Goal: Information Seeking & Learning: Learn about a topic

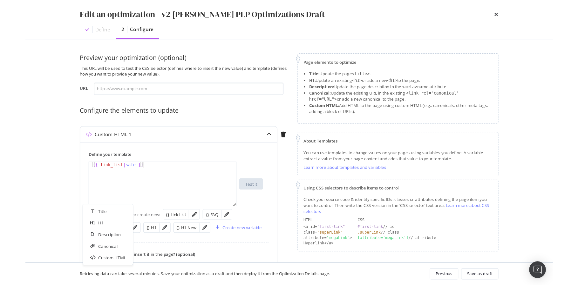
scroll to position [157, 0]
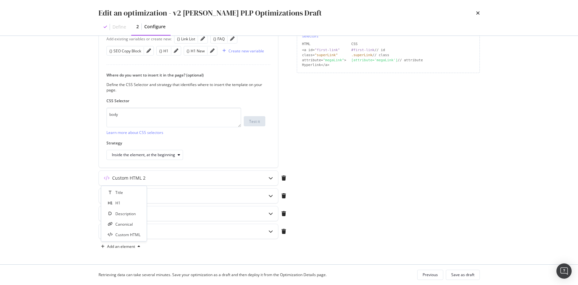
click at [464, 136] on div "Page elements to optimize Title: Update the page <title> . H1: Update an existi…" at bounding box center [388, 72] width 183 height 360
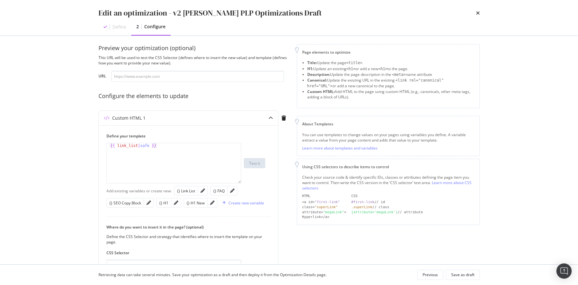
scroll to position [0, 0]
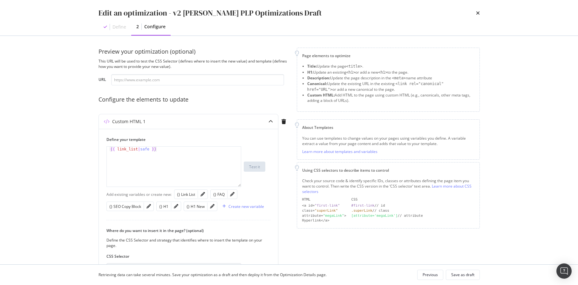
drag, startPoint x: 477, startPoint y: 39, endPoint x: 472, endPoint y: 43, distance: 6.5
click at [477, 39] on div "Preview your optimization (optional) This URL will be used to test the CSS Sele…" at bounding box center [289, 150] width 407 height 229
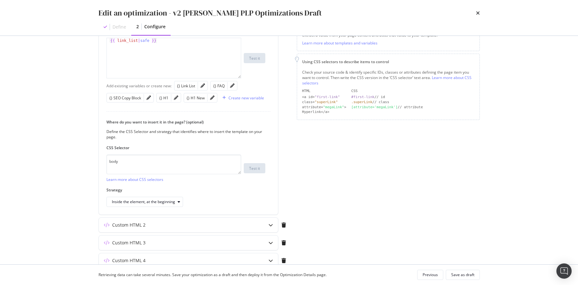
scroll to position [61, 0]
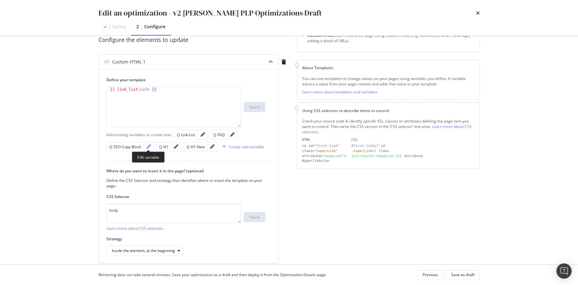
click at [148, 146] on icon "pencil" at bounding box center [149, 147] width 4 height 4
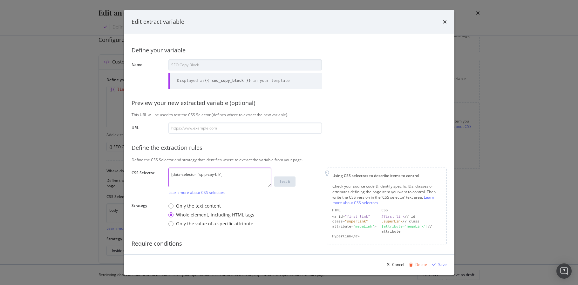
click at [192, 178] on textarea "[data-selector='splp-cpy-blk']" at bounding box center [219, 178] width 103 height 20
drag, startPoint x: 192, startPoint y: 178, endPoint x: 189, endPoint y: 179, distance: 3.4
click at [192, 178] on textarea "[data-selector='splp-cpy-blk']" at bounding box center [219, 178] width 103 height 20
click at [350, 124] on div "Define your variable Name SEO Copy Block Displayed as {{ seo_copy_block }} in y…" at bounding box center [289, 156] width 315 height 230
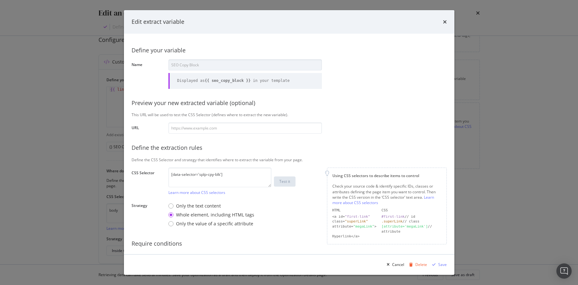
click at [445, 22] on icon "times" at bounding box center [445, 21] width 4 height 5
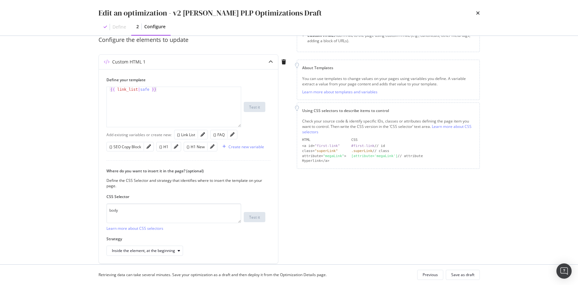
scroll to position [157, 0]
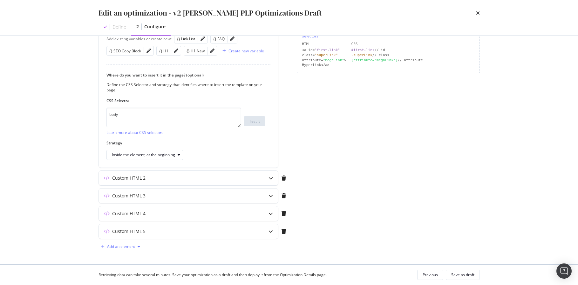
click at [132, 248] on div "Add an element" at bounding box center [121, 247] width 28 height 4
click at [129, 237] on div "Custom HTML" at bounding box center [127, 234] width 25 height 5
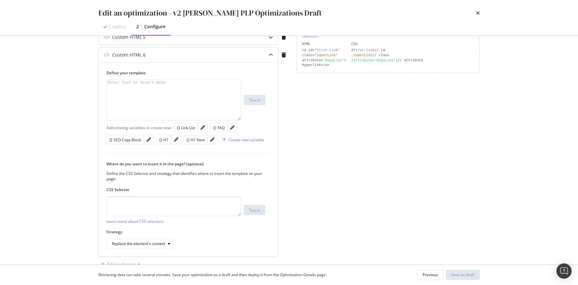
scroll to position [175, 0]
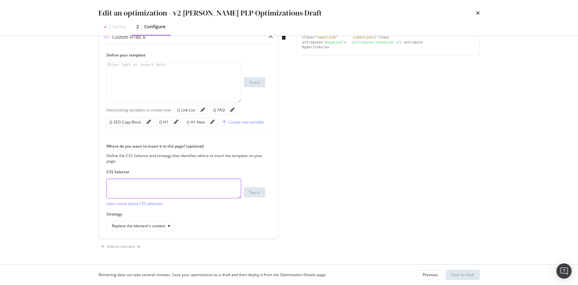
click at [143, 196] on textarea "modal" at bounding box center [173, 189] width 135 height 20
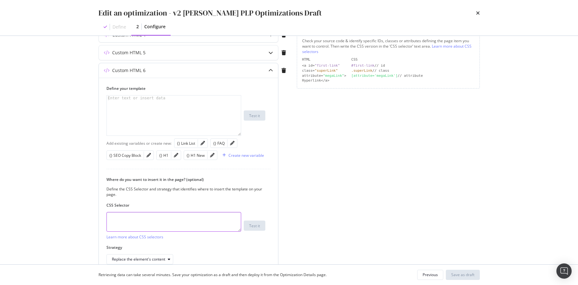
scroll to position [141, 0]
paste textarea "[data-selector='splp-cpy-blk']"
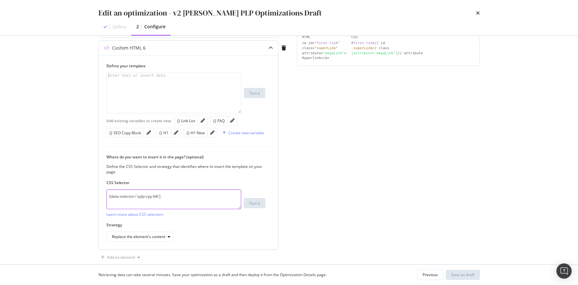
type textarea "[data-selector='splp-cpy-blk']"
click at [155, 88] on div "modal" at bounding box center [174, 98] width 134 height 50
type textarea "<div>"
click at [334, 182] on div "Page elements to optimize Title: Update the page <title> . H1: Update an existi…" at bounding box center [388, 74] width 183 height 378
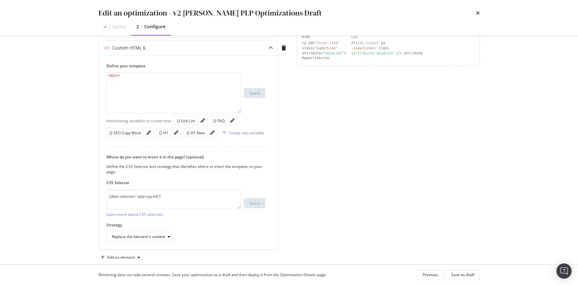
scroll to position [167, 0]
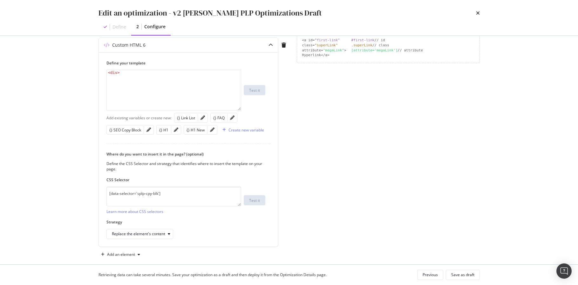
drag, startPoint x: 432, startPoint y: 219, endPoint x: 457, endPoint y: 269, distance: 55.9
click at [432, 219] on div "Page elements to optimize Title: Update the page <title> . H1: Update an existi…" at bounding box center [388, 71] width 183 height 378
click at [466, 260] on div "Save as draft" at bounding box center [462, 274] width 23 height 5
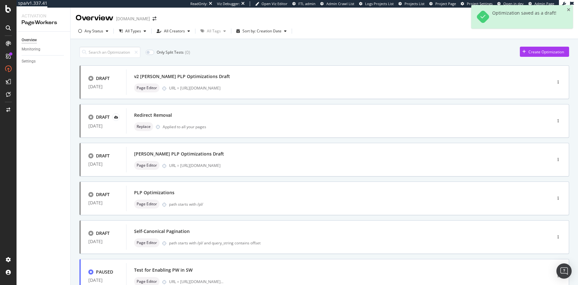
click at [359, 52] on div "Only Split Tests ( 0 ) Create Optimization" at bounding box center [324, 52] width 490 height 11
click at [259, 80] on div "v2 Steven PLP Optimizations Draft" at bounding box center [329, 76] width 391 height 9
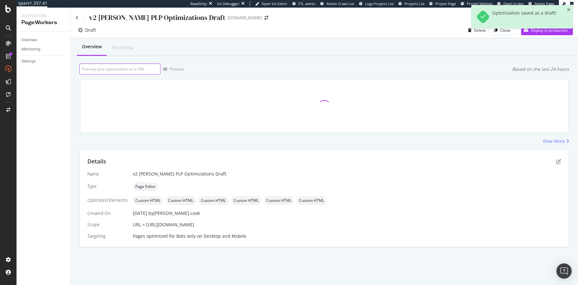
drag, startPoint x: 139, startPoint y: 69, endPoint x: 146, endPoint y: 69, distance: 6.7
click at [140, 69] on input "url" at bounding box center [119, 69] width 81 height 11
paste input "https://www.lowes.com/pl/bathroom-vanities-vanity-tops/bathroom-vanities/bathro…"
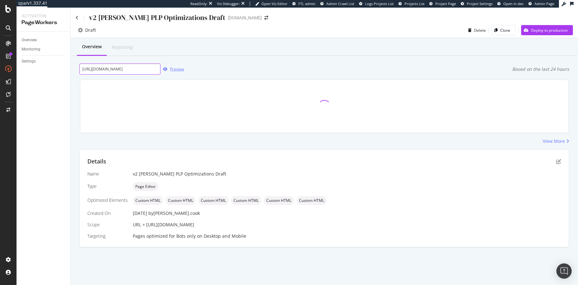
type input "https://www.lowes.com/pl/bathroom-vanities-vanity-tops/bathroom-vanities/bathro…"
click at [176, 69] on div "Preview" at bounding box center [177, 68] width 14 height 5
click at [480, 162] on icon "pen-to-square" at bounding box center [558, 161] width 5 height 5
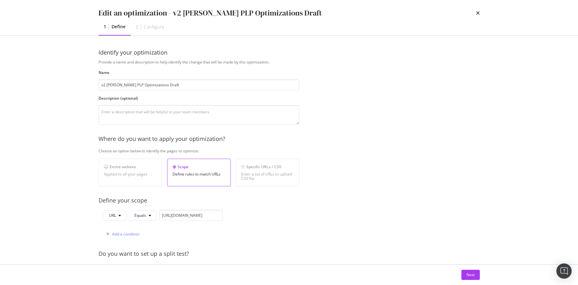
scroll to position [150, 0]
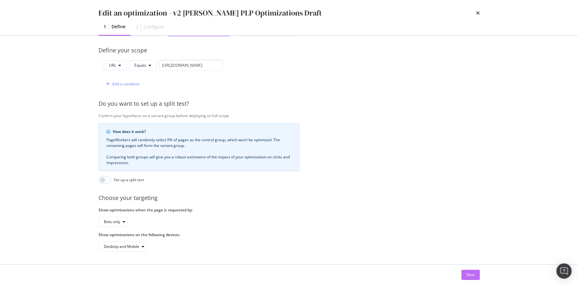
click at [468, 260] on div "Next" at bounding box center [471, 274] width 8 height 5
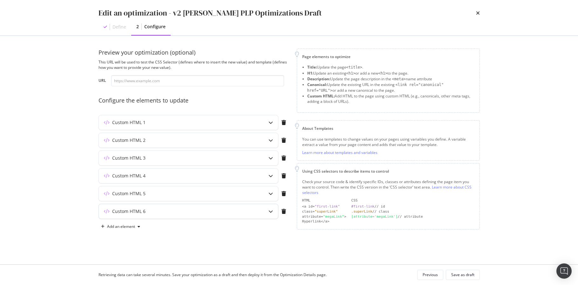
click at [233, 215] on div "Custom HTML 6" at bounding box center [188, 211] width 179 height 15
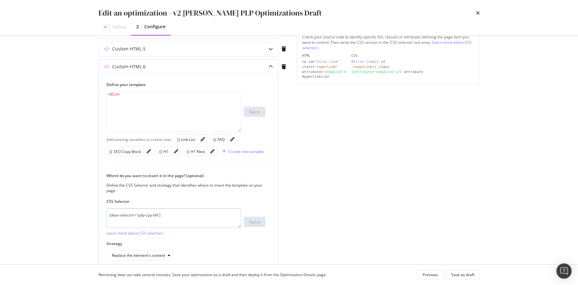
scroll to position [153, 0]
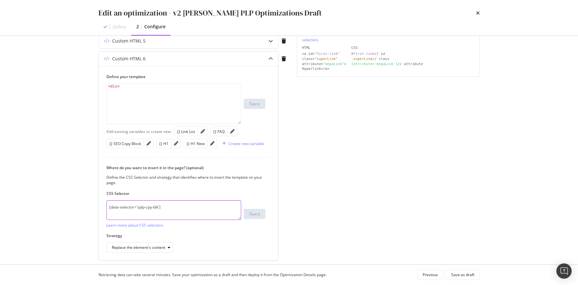
click at [203, 210] on textarea "[data-selector='splp-cpy-blk']" at bounding box center [173, 211] width 135 height 20
click at [341, 215] on div "Page elements to optimize Title: Update the page <title> . H1: Update an existi…" at bounding box center [388, 85] width 183 height 378
click at [187, 207] on textarea "[data-selector='splp-cpy-blk']" at bounding box center [173, 211] width 135 height 20
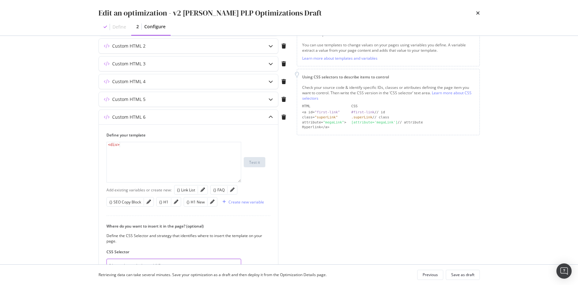
scroll to position [0, 0]
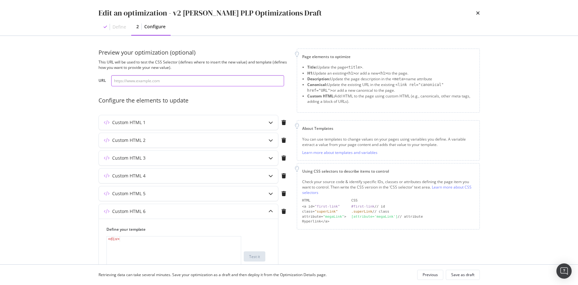
click at [183, 84] on input "modal" at bounding box center [197, 80] width 173 height 11
paste input "https://www.lowes.com/pl/bathroom-vanities-vanity-tops/bathroom-vanities/bathro…"
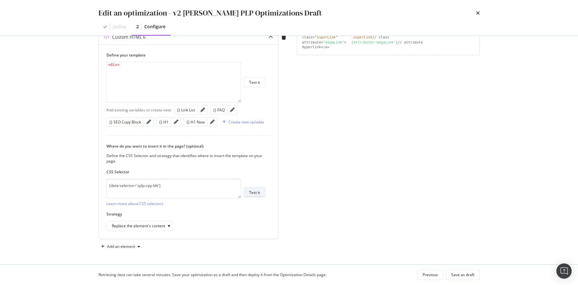
type input "https://www.lowes.com/pl/bathroom-vanities-vanity-tops/bathroom-vanities/bathro…"
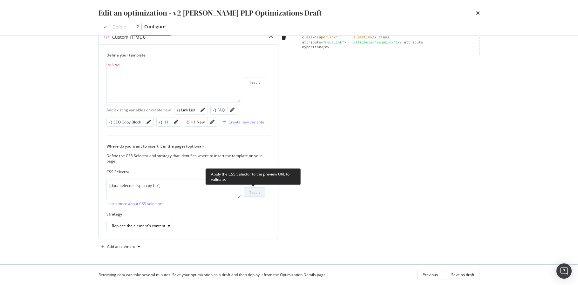
scroll to position [0, 0]
click at [254, 195] on div "Test it" at bounding box center [254, 192] width 11 height 5
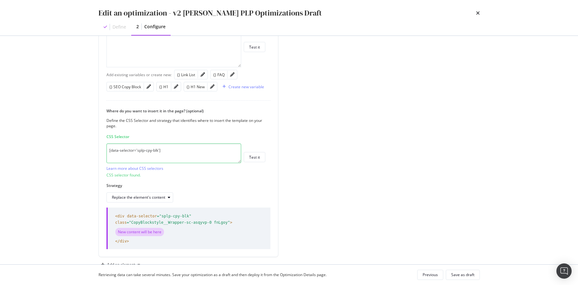
scroll to position [218, 0]
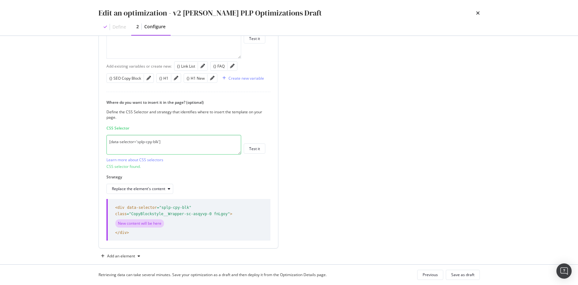
click at [222, 192] on div "Replace the element's content" at bounding box center [185, 189] width 159 height 10
click at [180, 144] on textarea "[data-selector='splp-cpy-blk']" at bounding box center [173, 145] width 135 height 20
click at [179, 144] on textarea "[data-selector='splp-cpy-blk']" at bounding box center [173, 145] width 135 height 20
paste textarea "#main > div > div.CopyBlockstyle__Wrapper-sc-asqyvp-0.fnLgoy"
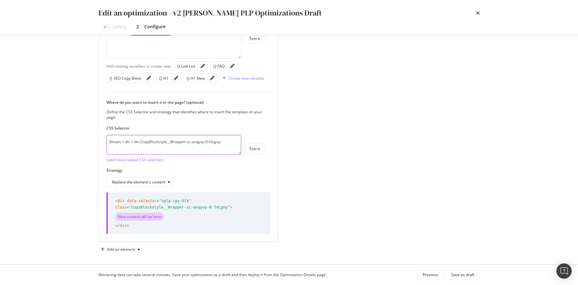
click at [228, 145] on textarea "#main > div > div.CopyBlockstyle__Wrapper-sc-asqyvp-0.fnLgoy" at bounding box center [173, 145] width 135 height 20
click at [312, 157] on div "Page elements to optimize Title: Update the page <title> . H1: Update an existi…" at bounding box center [388, 42] width 183 height 424
drag, startPoint x: 167, startPoint y: 143, endPoint x: 268, endPoint y: 140, distance: 101.8
click at [268, 140] on div "Where do you want to insert it in the page? (optional) Define the CSS Selector …" at bounding box center [188, 144] width 164 height 88
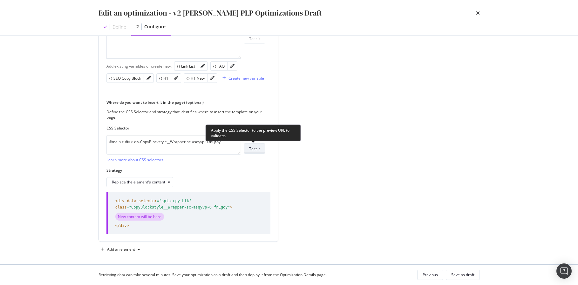
click at [254, 149] on div "Test it" at bounding box center [254, 148] width 11 height 5
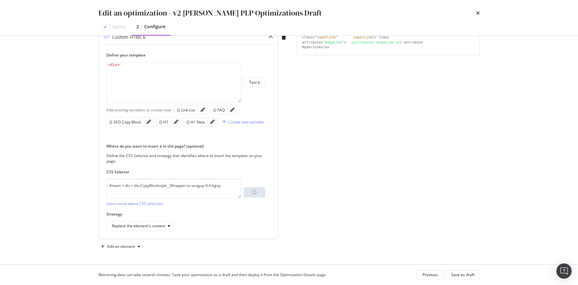
scroll to position [175, 0]
drag, startPoint x: 338, startPoint y: 188, endPoint x: 331, endPoint y: 186, distance: 7.5
click at [338, 188] on div "Page elements to optimize Title: Update the page <title> . H1: Update an existi…" at bounding box center [388, 63] width 183 height 378
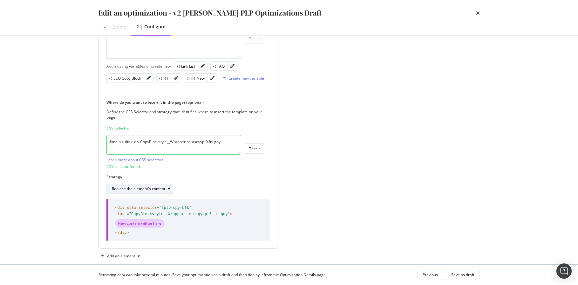
click at [161, 189] on div "Replace the element's content" at bounding box center [138, 189] width 53 height 4
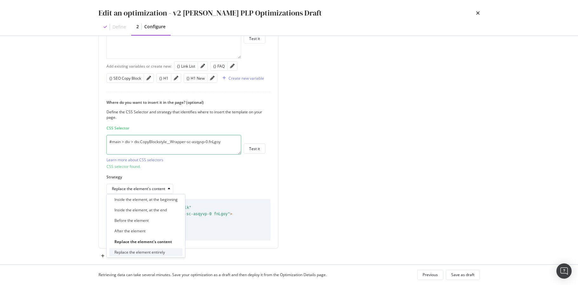
click at [161, 251] on div "Replace the element entirely" at bounding box center [139, 252] width 51 height 5
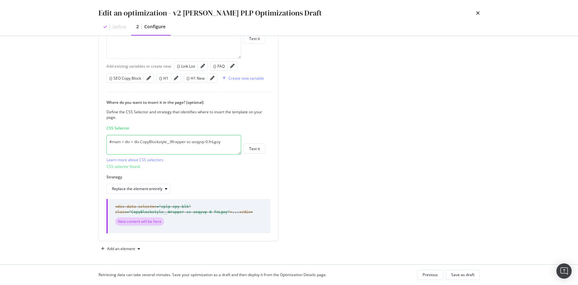
click at [291, 202] on div "Preview your optimization (optional) This URL will be used to test the CSS Sele…" at bounding box center [289, 42] width 381 height 424
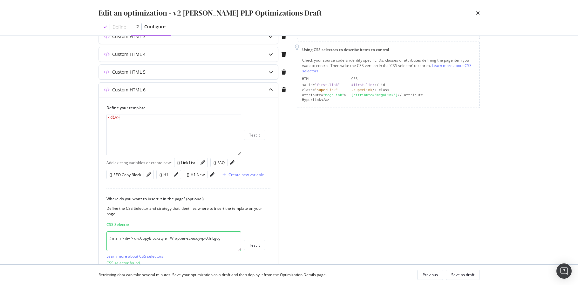
scroll to position [137, 0]
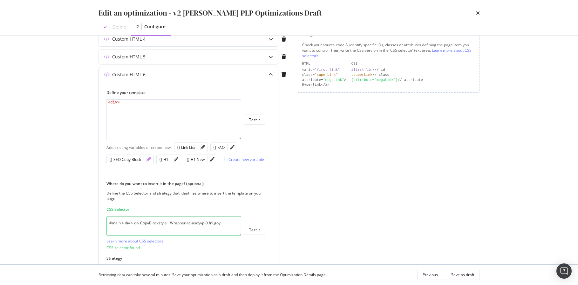
click at [147, 156] on div "modal" at bounding box center [149, 159] width 10 height 9
click at [147, 159] on icon "pencil" at bounding box center [149, 159] width 4 height 4
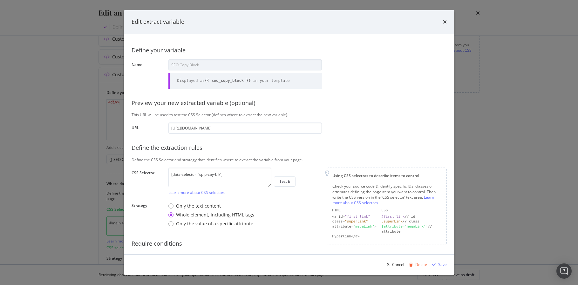
scroll to position [0, 63]
click at [225, 176] on textarea "[data-selector='splp-cpy-blk']" at bounding box center [219, 178] width 103 height 20
drag, startPoint x: 225, startPoint y: 176, endPoint x: 213, endPoint y: 176, distance: 11.8
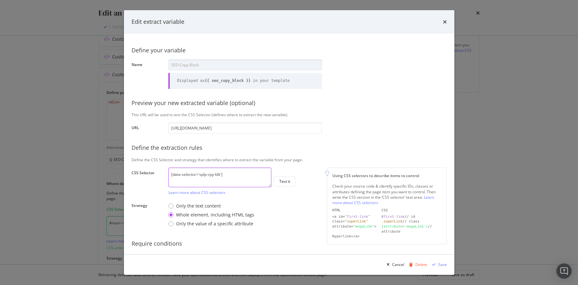
click at [225, 176] on textarea "[data-selector='splp-cpy-blk']" at bounding box center [219, 178] width 103 height 20
drag, startPoint x: 64, startPoint y: 183, endPoint x: 91, endPoint y: 184, distance: 27.1
click at [64, 183] on div "Edit extract variable Define your variable Name SEO Copy Block Displayed as {{ …" at bounding box center [289, 142] width 578 height 285
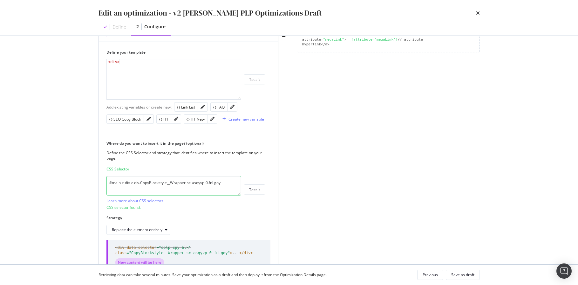
scroll to position [180, 0]
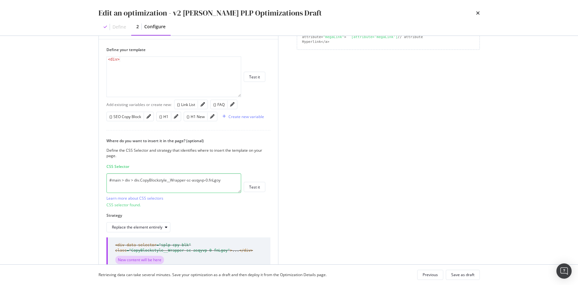
click at [177, 180] on textarea "#main > div > div.CopyBlockstyle__Wrapper-sc-asqyvp-0.fnLgoy" at bounding box center [173, 184] width 135 height 20
paste textarea "[data-selector='splp-cpy-blk']"
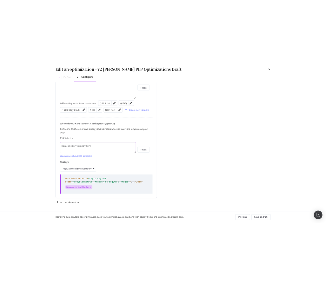
scroll to position [214, 0]
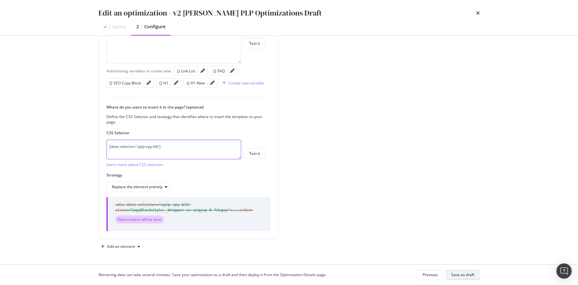
type textarea "[data-selector='splp-cpy-blk']"
click at [459, 260] on div "Save as draft" at bounding box center [462, 274] width 23 height 5
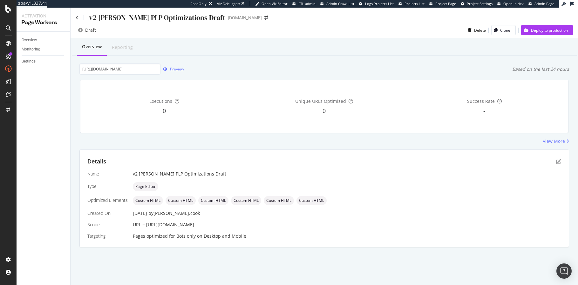
click at [171, 71] on div "Preview" at bounding box center [177, 68] width 14 height 5
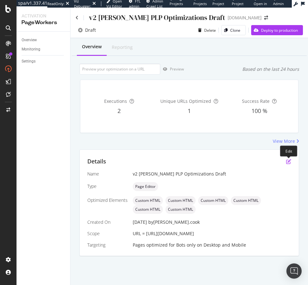
click at [289, 161] on icon "pen-to-square" at bounding box center [288, 161] width 5 height 5
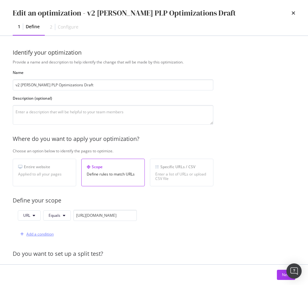
click at [45, 234] on div "Add a condition" at bounding box center [39, 234] width 27 height 5
drag, startPoint x: 20, startPoint y: 234, endPoint x: 30, endPoint y: 234, distance: 10.2
click at [20, 234] on div "and" at bounding box center [21, 234] width 7 height 5
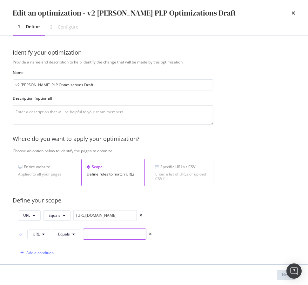
drag, startPoint x: 108, startPoint y: 238, endPoint x: 158, endPoint y: 237, distance: 50.2
click at [108, 238] on input "modal" at bounding box center [115, 234] width 64 height 11
paste input "https://www.lowes.com/pl/plumbing-parts-repair/bathtub-shower-parts/bathtub-par…"
type input "https://www.lowes.com/pl/plumbing-parts-repair/bathtub-shower-parts/bathtub-par…"
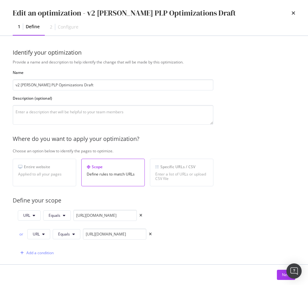
click at [183, 233] on div "URL Equals https://www.lowes.com/pl/bathroom-vanities-vanity-tops/bathroom-vani…" at bounding box center [113, 234] width 201 height 49
click at [282, 278] on div "Next" at bounding box center [286, 274] width 8 height 5
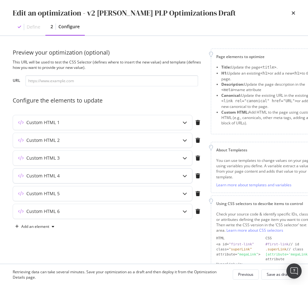
click at [186, 176] on icon "modal" at bounding box center [185, 176] width 4 height 4
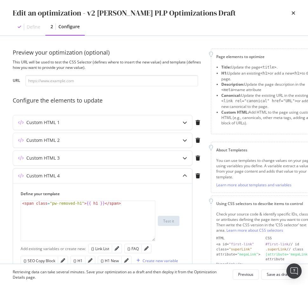
click at [186, 176] on icon "modal" at bounding box center [185, 176] width 4 height 4
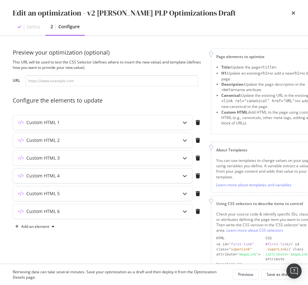
click at [187, 175] on icon "modal" at bounding box center [185, 176] width 4 height 4
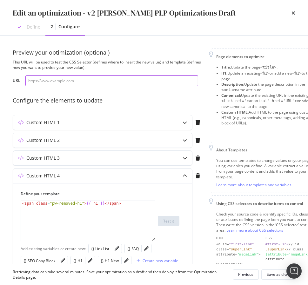
click at [100, 79] on input "modal" at bounding box center [111, 80] width 173 height 11
paste input "https://www.lowes.com/pl/bathroom-vanities-vanity-tops/bathroom-vanities/bathro…"
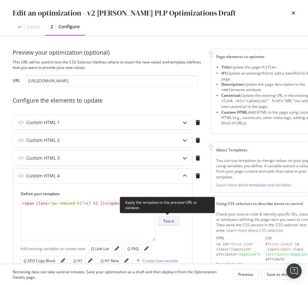
click at [166, 220] on div "Test it" at bounding box center [168, 221] width 11 height 5
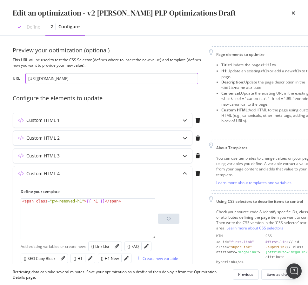
scroll to position [2, 9]
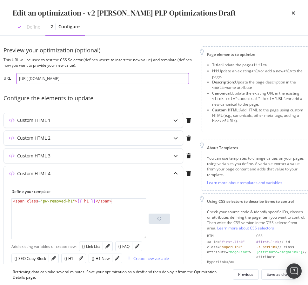
drag, startPoint x: 134, startPoint y: 76, endPoint x: 266, endPoint y: 86, distance: 132.3
click at [307, 86] on div "Preview your optimization (optional) This URL will be used to test the CSS Sele…" at bounding box center [154, 150] width 308 height 228
click at [125, 80] on input "https://www.lowes.com/pl/bathroom-vanities-vanity-tops/bathroom-vanities/bathro…" at bounding box center [102, 78] width 173 height 11
drag, startPoint x: 41, startPoint y: 79, endPoint x: 308, endPoint y: 107, distance: 268.2
click at [308, 107] on div "Preview your optimization (optional) This URL will be used to test the CSS Sele…" at bounding box center [154, 150] width 308 height 228
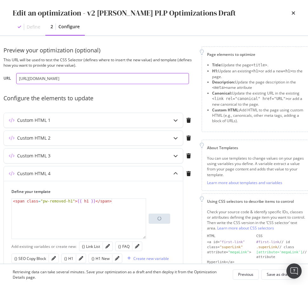
scroll to position [0, 43]
type input "https://www.lowes.com/pl/bathroom-vanities-vanity-tops/bathroom-vanities/bathro…"
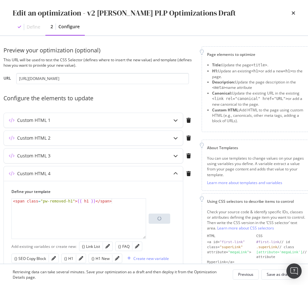
click at [177, 102] on div "Configure the elements to update" at bounding box center [98, 98] width 191 height 8
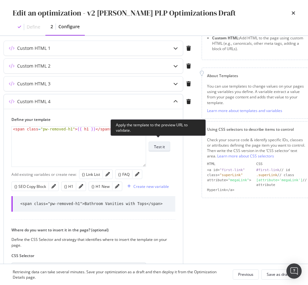
scroll to position [78, 9]
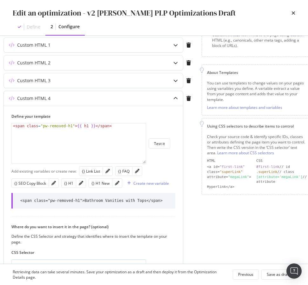
click at [118, 212] on div "Define your template 1 < span class = "pw-removed-h1" > {{ h1 }} </ span > XXXX…" at bounding box center [93, 213] width 179 height 214
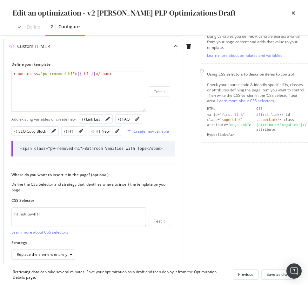
scroll to position [129, 9]
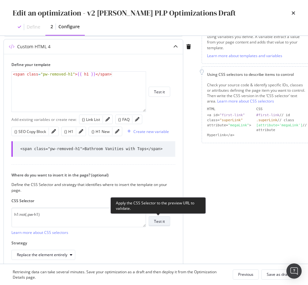
click at [161, 222] on div "Test it" at bounding box center [159, 221] width 11 height 5
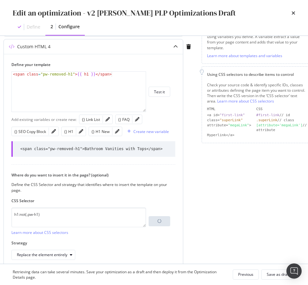
click at [100, 180] on div "Where do you want to insert it in the page? (optional) Define the CSS Selector …" at bounding box center [90, 183] width 159 height 20
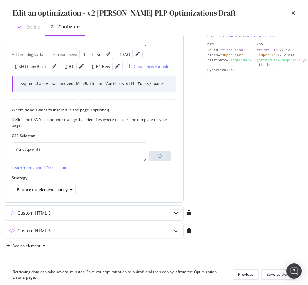
scroll to position [194, 9]
click at [108, 182] on div "Strategy Replace the element entirely" at bounding box center [91, 186] width 159 height 20
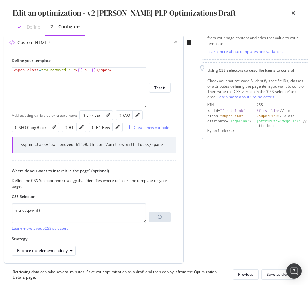
scroll to position [132, 9]
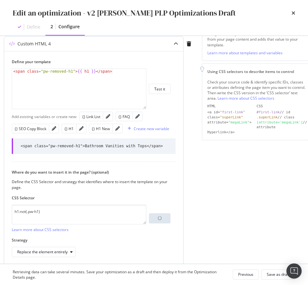
click at [122, 83] on div "< span class = "pw-removed-h1" > {{ h1 }} </ span >" at bounding box center [79, 94] width 134 height 50
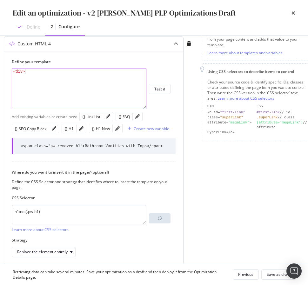
scroll to position [0, 1]
type textarea "<div>"
click at [216, 192] on div "Page elements to optimize Title: Update the page <title> . H1: Update an existi…" at bounding box center [257, 114] width 111 height 397
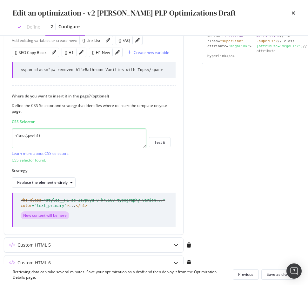
scroll to position [241, 9]
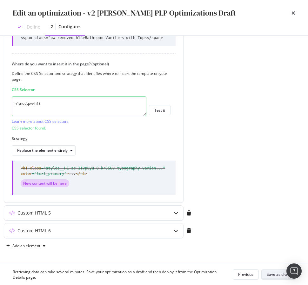
click at [271, 277] on div "Save as draft" at bounding box center [278, 274] width 23 height 5
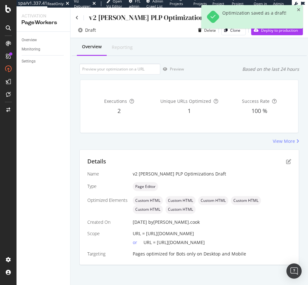
drag, startPoint x: 202, startPoint y: 146, endPoint x: 102, endPoint y: 84, distance: 117.0
click at [201, 146] on div "Overview Reporting Preview Based on the last 24 hours Executions 2 Unique URLs …" at bounding box center [190, 163] width 238 height 250
drag, startPoint x: 107, startPoint y: 72, endPoint x: 112, endPoint y: 72, distance: 4.5
click at [107, 72] on input "url" at bounding box center [119, 69] width 81 height 11
paste input "https://www.lowes.com/pl/bathroom-vanities-vanity-tops/bathroom-vanities/bathro…"
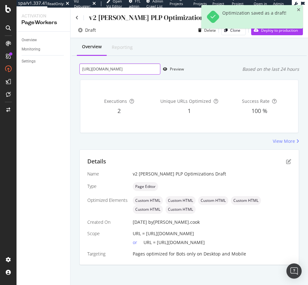
scroll to position [0, 280]
drag, startPoint x: 110, startPoint y: 71, endPoint x: 308, endPoint y: 79, distance: 198.2
click at [308, 79] on div "Overview Reporting https://www.lowes.com/pl/bathroom-vanities-vanity-tops/bathr…" at bounding box center [190, 163] width 238 height 250
drag, startPoint x: 88, startPoint y: 70, endPoint x: 286, endPoint y: 85, distance: 198.6
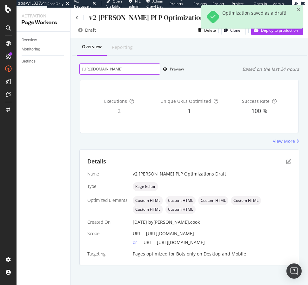
click at [286, 85] on div "Overview Reporting https://www.lowes.com/pl/bathroom-vanities-vanity-tops/bathr…" at bounding box center [190, 163] width 238 height 250
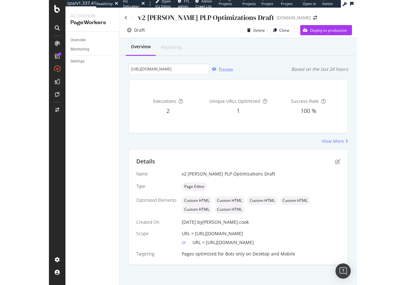
scroll to position [0, 0]
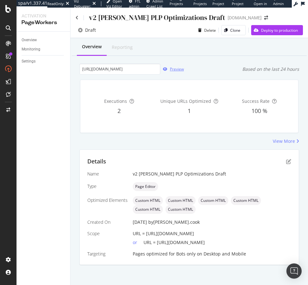
click at [171, 70] on div "Preview" at bounding box center [177, 68] width 14 height 5
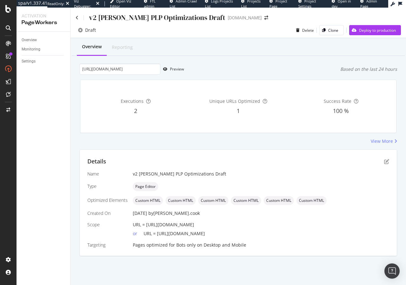
click at [139, 140] on div "View More" at bounding box center [238, 141] width 318 height 6
click at [140, 70] on input "https://www.lowes.com/pl/bathroom-vanities-vanity-tops/bathroom-vanities/bathro…" at bounding box center [119, 69] width 81 height 11
paste input "plumbing-parts-repair/bathtub-shower-parts/bathtub-parts/2823440529"
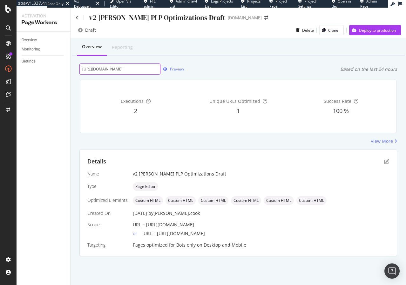
scroll to position [0, 101]
type input "https://www.lowes.com/pl/plumbing-parts-repair/bathtub-shower-parts/bathtub-par…"
click at [175, 70] on div "Preview" at bounding box center [177, 68] width 14 height 5
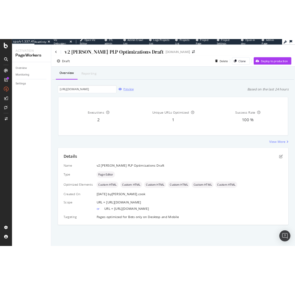
scroll to position [0, 0]
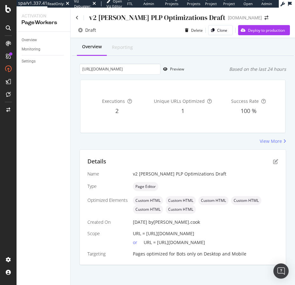
click at [192, 59] on div "Overview Reporting https://www.lowes.com/pl/plumbing-parts-repair/bathtub-showe…" at bounding box center [183, 163] width 224 height 250
click at [121, 18] on div "v2 Steven PLP Optimizations Draft" at bounding box center [157, 18] width 136 height 10
click at [276, 162] on icon "pen-to-square" at bounding box center [275, 161] width 5 height 5
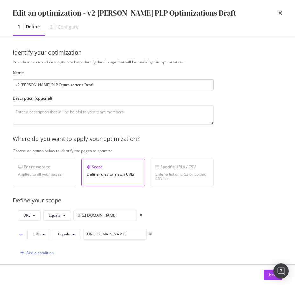
click at [42, 87] on input "v2 Steven PLP Optimizations Draft" at bounding box center [113, 84] width 201 height 11
click at [271, 153] on div "Choose an option below to identify the pages to optimize." at bounding box center [163, 150] width 301 height 5
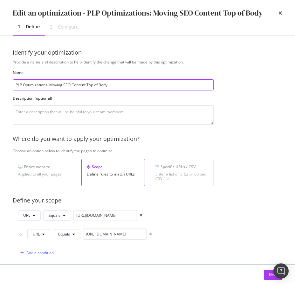
click at [77, 87] on input "PLP Optimizations: Moving SEO Content Top of Body" at bounding box center [113, 84] width 201 height 11
drag, startPoint x: 77, startPoint y: 87, endPoint x: 84, endPoint y: 85, distance: 7.2
click at [77, 87] on input "PLP Optimizations: Moving SEO Content Top of Body" at bounding box center [113, 84] width 201 height 11
type input "PLP Optimizations: Moving SEO Elements Top of Body"
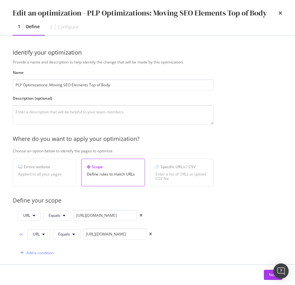
click at [241, 135] on div "Where do you want to apply your optimization?" at bounding box center [163, 139] width 301 height 8
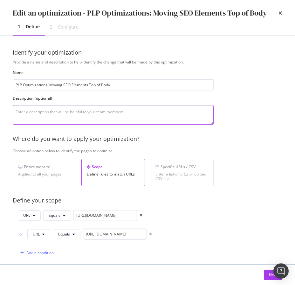
click at [108, 115] on textarea "modal" at bounding box center [113, 115] width 201 height 20
type textarea "Moving H1, SEO copy block, FAQ and link lists up to the top of the <body> befor…"
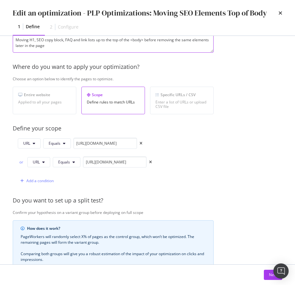
scroll to position [169, 0]
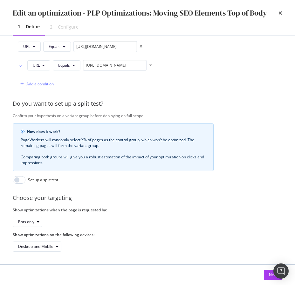
click at [146, 204] on div "Provide a name and description to help identify the change that will be made by…" at bounding box center [148, 71] width 270 height 362
click at [128, 100] on div "Provide a name and description to help identify the change that will be made by…" at bounding box center [148, 71] width 270 height 362
click at [150, 65] on icon "times" at bounding box center [150, 66] width 3 height 4
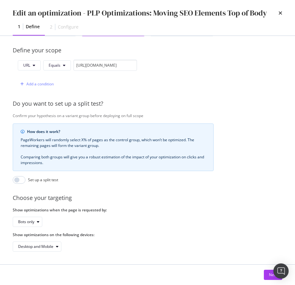
scroll to position [150, 0]
click at [165, 88] on div "URL Equals https://www.lowes.com/pl/bathroom-vanities-vanity-tops/bathroom-vani…" at bounding box center [113, 75] width 201 height 30
click at [267, 276] on button "Next" at bounding box center [273, 275] width 18 height 10
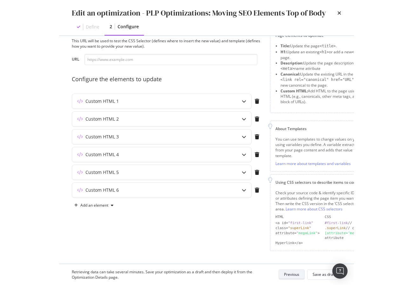
scroll to position [21, 0]
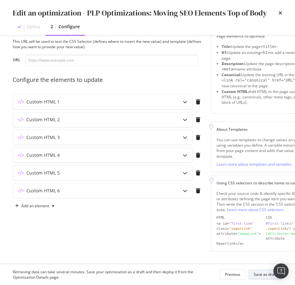
click at [260, 276] on div "Save as draft" at bounding box center [265, 274] width 23 height 5
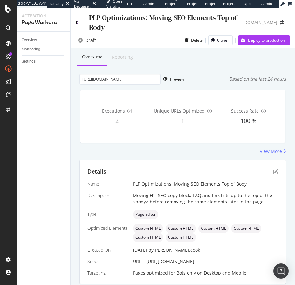
click at [78, 23] on icon at bounding box center [77, 22] width 3 height 4
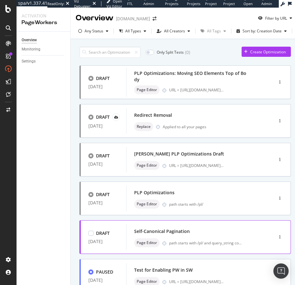
click at [222, 231] on div "Self-Canonical Pagination" at bounding box center [190, 231] width 112 height 9
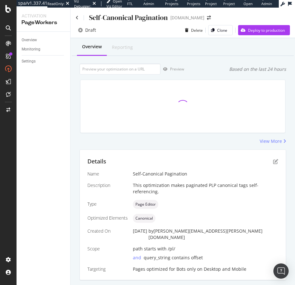
click at [76, 144] on div "Overview Reporting Preview Based on the last 24 hours View More Details Name Se…" at bounding box center [183, 170] width 224 height 265
drag, startPoint x: 157, startPoint y: 190, endPoint x: 169, endPoint y: 186, distance: 13.1
click at [169, 186] on div "This optimization makes paginated PLP canonical tags self-referencing." at bounding box center [205, 188] width 145 height 13
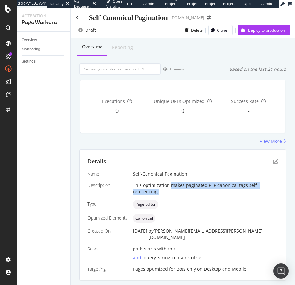
drag, startPoint x: 170, startPoint y: 186, endPoint x: 152, endPoint y: 188, distance: 17.8
click at [170, 191] on div "This optimization makes paginated PLP canonical tags self-referencing." at bounding box center [205, 188] width 145 height 13
copy div "makes paginated PLP canonical tags self-referencing."
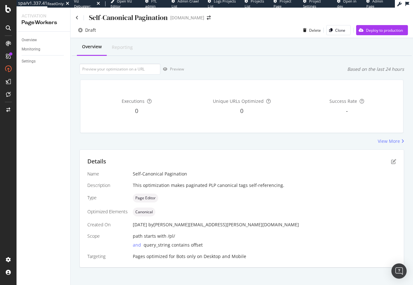
drag, startPoint x: 247, startPoint y: 73, endPoint x: 335, endPoint y: 8, distance: 110.0
click at [247, 73] on div "Preview Based on the last 24 hours" at bounding box center [241, 69] width 325 height 11
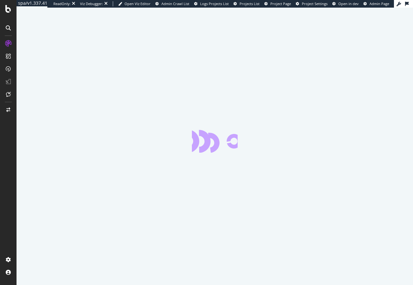
drag, startPoint x: 10, startPoint y: 153, endPoint x: 10, endPoint y: 56, distance: 97.0
click at [10, 153] on div at bounding box center [8, 146] width 15 height 216
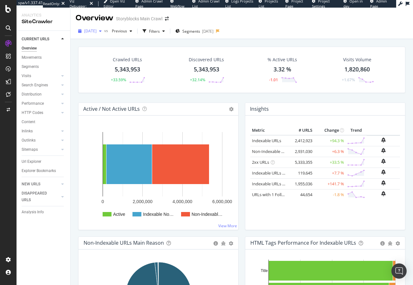
click at [97, 31] on span "2024 Apr. 20th" at bounding box center [90, 30] width 12 height 5
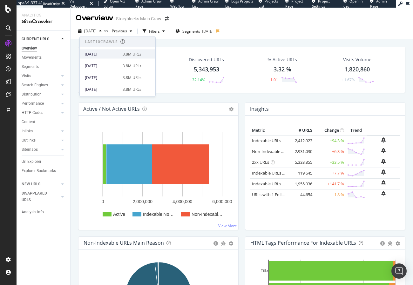
click at [103, 52] on div "[DATE]" at bounding box center [102, 54] width 34 height 6
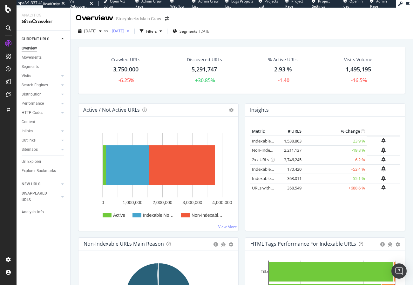
click at [132, 34] on div "2024 Mar. 30th" at bounding box center [120, 31] width 23 height 10
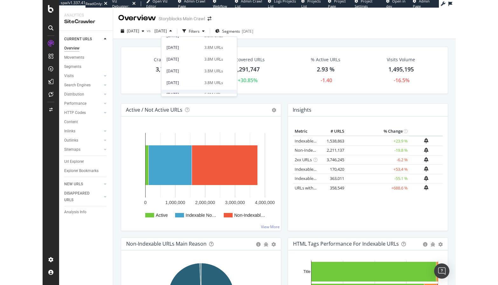
scroll to position [182, 0]
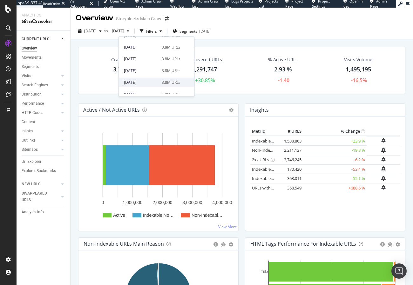
click at [149, 83] on div "2024 Nov. 30th" at bounding box center [141, 82] width 34 height 6
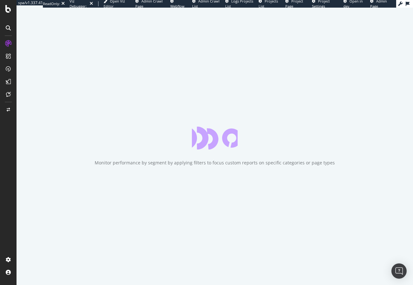
click at [115, 80] on div "Monitor performance by segment by applying filters to focus custom reports on s…" at bounding box center [215, 147] width 397 height 278
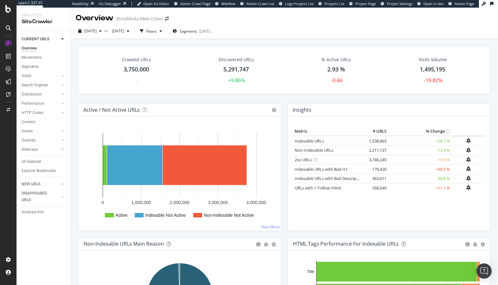
click at [361, 198] on div "Metric # URLS % Change Indexable URLs × Close Chart - API Requests List Area Ty…" at bounding box center [389, 176] width 192 height 99
click at [39, 124] on link "Content" at bounding box center [44, 122] width 44 height 7
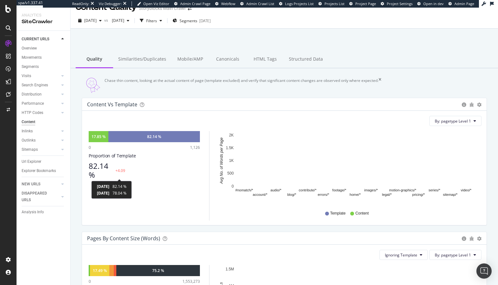
scroll to position [11, 0]
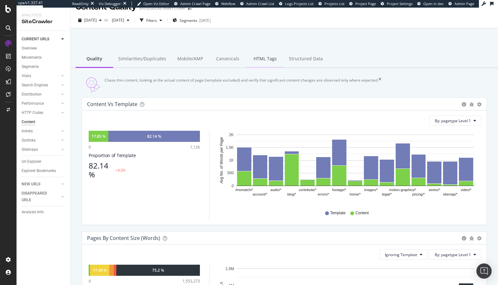
click at [256, 60] on div "HTML Tags" at bounding box center [265, 59] width 38 height 17
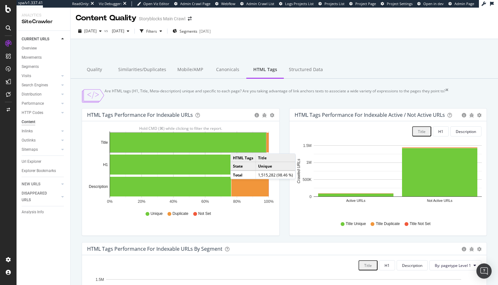
click at [237, 153] on rect "A chart." at bounding box center [188, 143] width 156 height 20
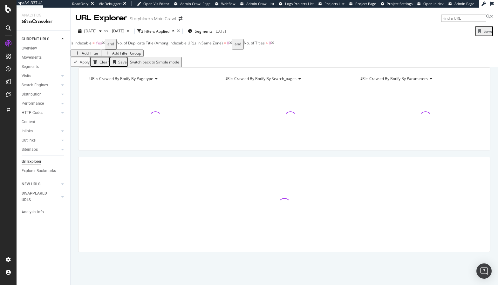
drag, startPoint x: 78, startPoint y: 106, endPoint x: 76, endPoint y: 99, distance: 7.3
click at [78, 106] on div "URLs Crawled By Botify By pagetype Chart (by Value) Table Expand Export as CSV …" at bounding box center [284, 108] width 412 height 83
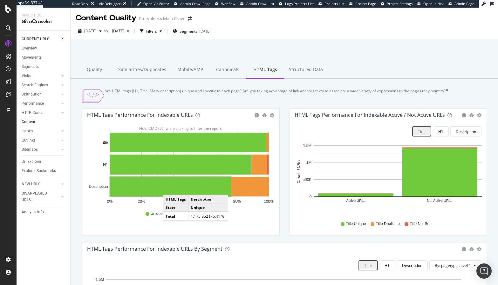
click at [169, 194] on rect "A chart." at bounding box center [170, 187] width 121 height 20
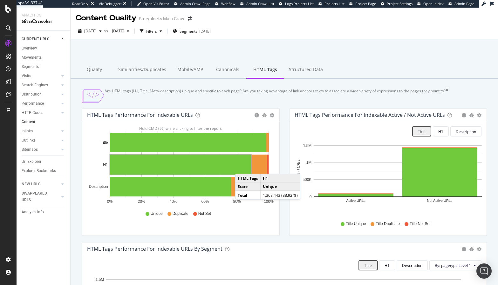
click at [241, 173] on rect "A chart." at bounding box center [180, 165] width 141 height 20
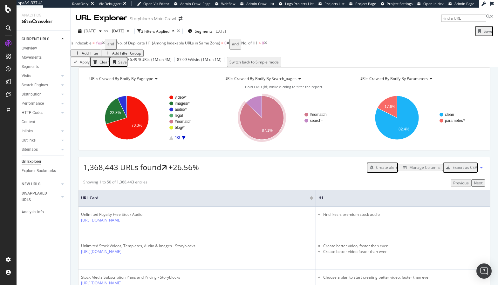
drag, startPoint x: 39, startPoint y: 113, endPoint x: 104, endPoint y: 64, distance: 81.8
click at [39, 113] on div "HTTP Codes" at bounding box center [33, 113] width 22 height 7
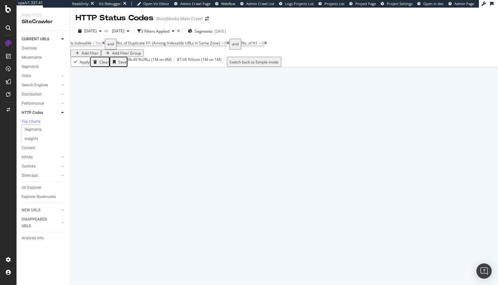
click at [107, 65] on div "Clear" at bounding box center [105, 61] width 10 height 5
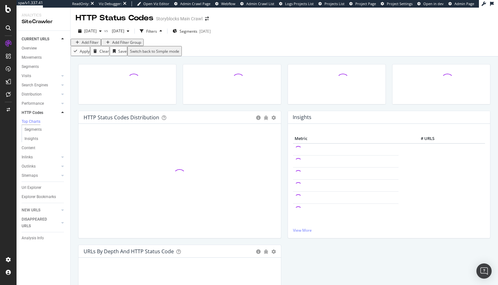
click at [76, 92] on div at bounding box center [127, 87] width 105 height 47
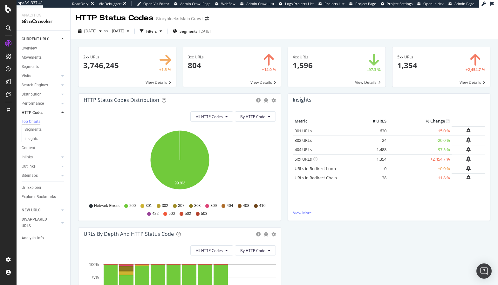
drag, startPoint x: 368, startPoint y: 148, endPoint x: 367, endPoint y: 141, distance: 7.3
click at [368, 148] on td "1,488" at bounding box center [375, 150] width 25 height 10
click at [372, 83] on span at bounding box center [337, 67] width 98 height 40
drag, startPoint x: 42, startPoint y: 167, endPoint x: 94, endPoint y: 125, distance: 67.6
click at [42, 167] on link "Outlinks" at bounding box center [41, 166] width 38 height 7
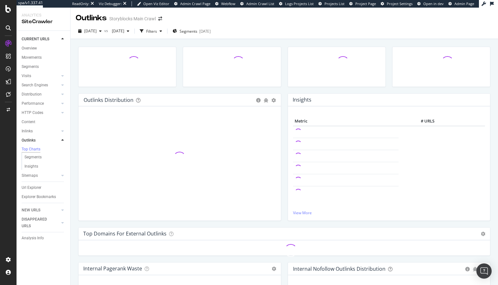
click at [73, 123] on div "Outlinks Distribution Pie Table Add to Custom Report Hold CMD (⌘) while clickin…" at bounding box center [285, 178] width 428 height 278
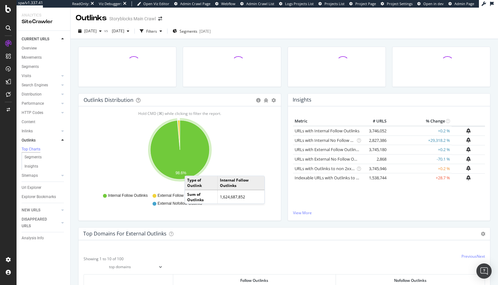
drag, startPoint x: 403, startPoint y: 160, endPoint x: 385, endPoint y: 159, distance: 18.1
click at [403, 160] on td "-70.1 %" at bounding box center [420, 160] width 64 height 10
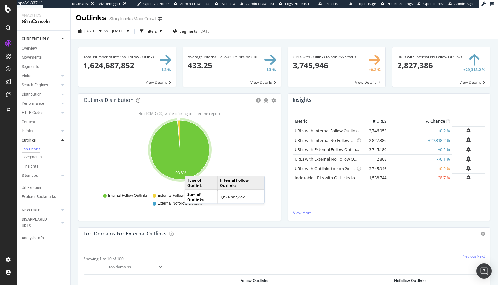
click at [400, 139] on td "+29,318.2 %" at bounding box center [420, 141] width 64 height 10
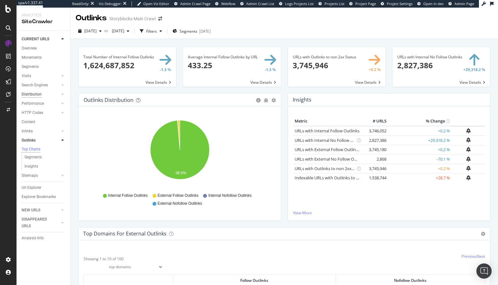
click at [36, 95] on div "Distribution" at bounding box center [32, 94] width 20 height 7
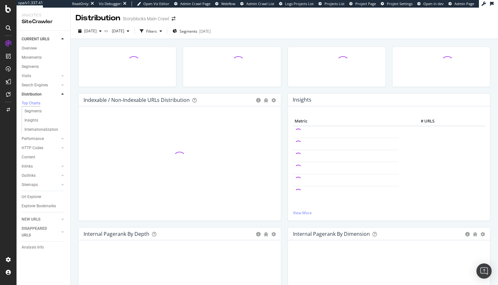
click at [74, 125] on div "Indexable / Non-Indexable URLs Distribution Bar Bar (by Percentage) Table Add t…" at bounding box center [285, 178] width 428 height 278
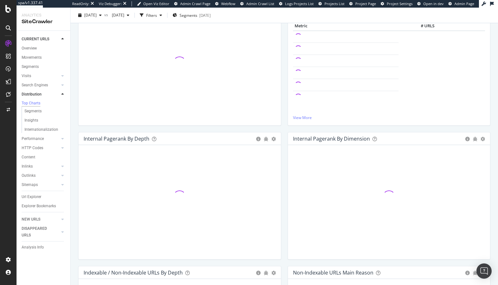
scroll to position [96, 0]
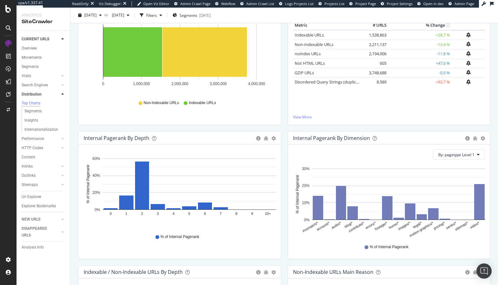
click at [41, 199] on div "Url Explorer" at bounding box center [32, 197] width 20 height 7
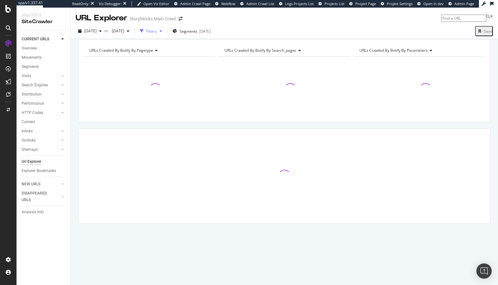
drag, startPoint x: 193, startPoint y: 36, endPoint x: 188, endPoint y: 35, distance: 4.6
click at [189, 35] on div "2025 Sep. 13th vs 2024 Nov. 30th Filters Segments 2025-03-27" at bounding box center [145, 31] width 138 height 10
drag, startPoint x: 183, startPoint y: 34, endPoint x: 148, endPoint y: 38, distance: 35.8
click at [165, 34] on div "Filters" at bounding box center [150, 31] width 27 height 10
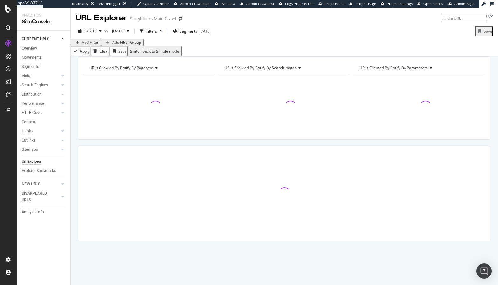
click at [102, 46] on div "Add Filter Add Filter Group" at bounding box center [107, 42] width 73 height 7
click at [97, 45] on div "Add Filter" at bounding box center [90, 42] width 17 height 5
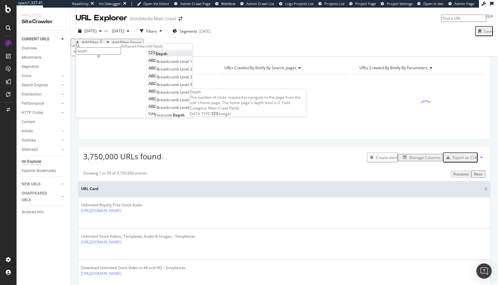
type input "depth"
click at [148, 57] on div "Depth" at bounding box center [157, 53] width 19 height 5
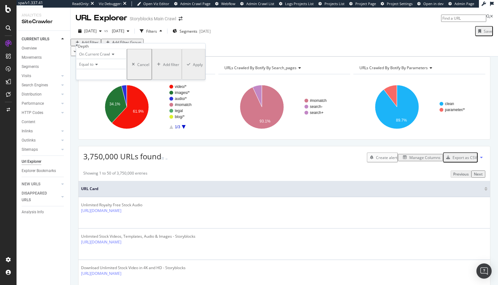
drag, startPoint x: 93, startPoint y: 73, endPoint x: 94, endPoint y: 77, distance: 3.3
click at [93, 67] on span "Equal to" at bounding box center [86, 64] width 14 height 5
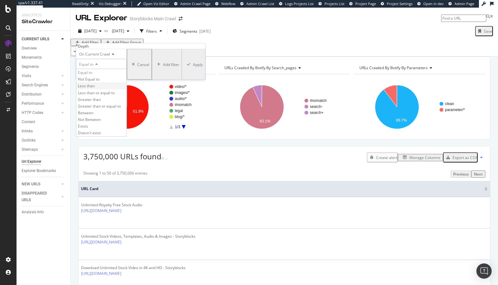
click at [117, 89] on div "Less than" at bounding box center [101, 86] width 50 height 7
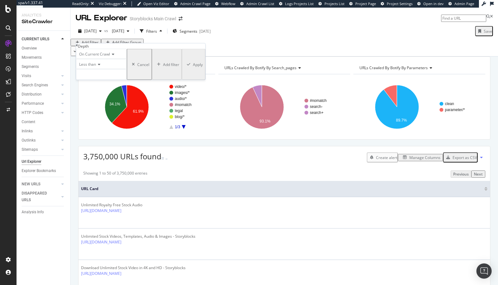
click at [100, 66] on icon at bounding box center [98, 65] width 4 height 4
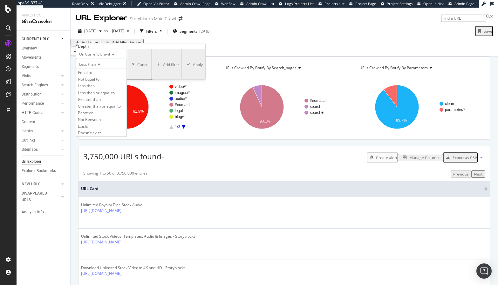
click at [107, 96] on div "Less than or equal to" at bounding box center [101, 92] width 50 height 7
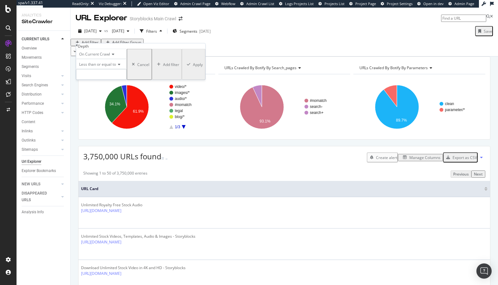
click at [111, 80] on input "number" at bounding box center [101, 74] width 51 height 11
type input "3"
click at [193, 67] on div "Apply" at bounding box center [198, 64] width 10 height 5
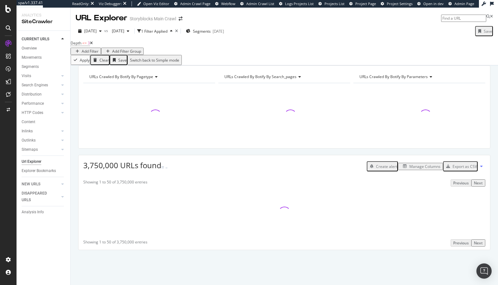
click at [77, 173] on div "URLs Crawled By Botify By pagetype Chart (by Value) Table Expand Export as CSV …" at bounding box center [285, 168] width 428 height 207
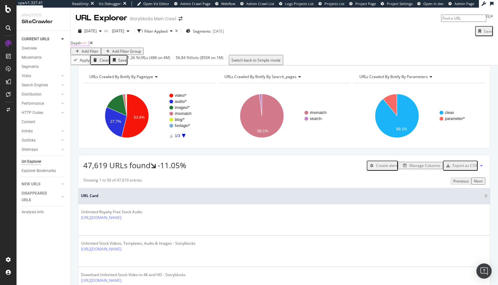
click at [81, 46] on span "Depth" at bounding box center [76, 42] width 11 height 5
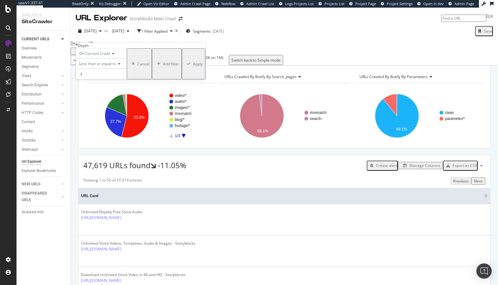
click at [111, 66] on span "Less than or equal to" at bounding box center [97, 63] width 37 height 5
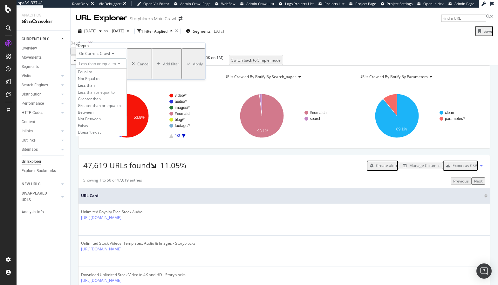
click at [127, 58] on div "On Current Crawl" at bounding box center [101, 53] width 51 height 10
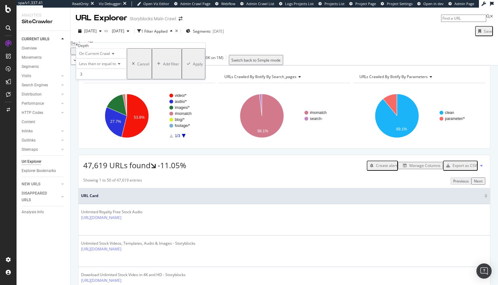
drag, startPoint x: 129, startPoint y: 47, endPoint x: 109, endPoint y: 72, distance: 31.7
click at [129, 47] on div "Depth" at bounding box center [140, 45] width 129 height 5
click at [97, 79] on input "3" at bounding box center [101, 74] width 51 height 11
type input "2"
click at [193, 67] on div "Apply" at bounding box center [198, 63] width 10 height 5
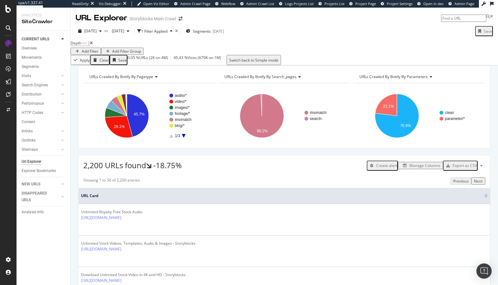
drag, startPoint x: 42, startPoint y: 132, endPoint x: 109, endPoint y: 70, distance: 92.2
click at [42, 132] on link "Inlinks" at bounding box center [41, 131] width 38 height 7
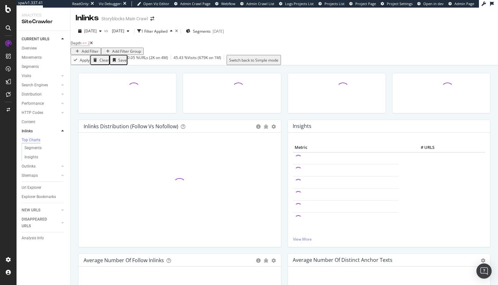
drag, startPoint x: 110, startPoint y: 63, endPoint x: 105, endPoint y: 71, distance: 9.4
click at [109, 63] on div "Clear" at bounding box center [105, 60] width 10 height 5
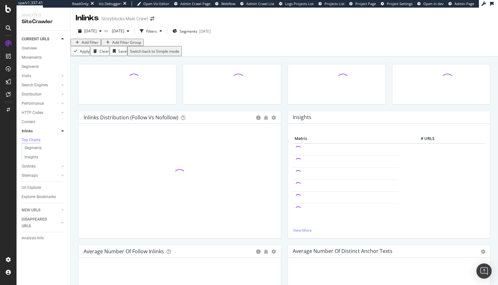
click at [75, 104] on div at bounding box center [127, 87] width 105 height 47
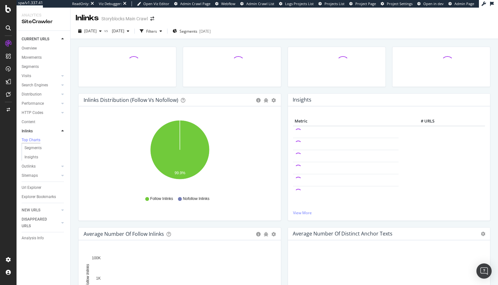
click at [283, 89] on div at bounding box center [232, 70] width 105 height 47
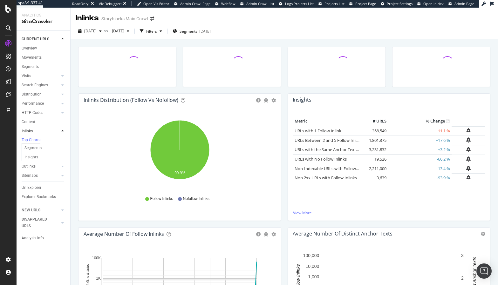
click at [285, 101] on div "Insights × Close Chart inlinks-insight-panel - API Requests List Area Type Requ…" at bounding box center [390, 160] width 210 height 134
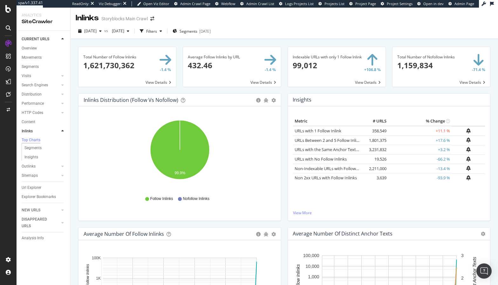
click at [331, 93] on div "Indexable URLs with only 1 Follow Inlink × Close Chart main-metric-inlinks-foll…" at bounding box center [337, 70] width 105 height 47
click at [326, 179] on link "Non 2xx URLs with Follow Inlinks" at bounding box center [326, 178] width 62 height 6
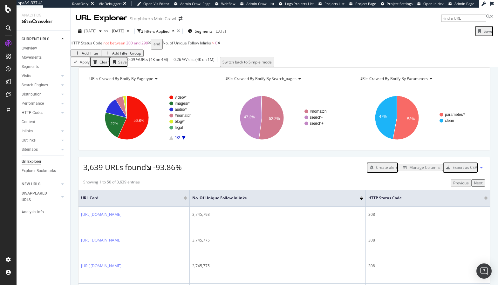
drag, startPoint x: 36, startPoint y: 105, endPoint x: 80, endPoint y: 125, distance: 48.5
click at [36, 105] on div "Performance" at bounding box center [33, 103] width 22 height 7
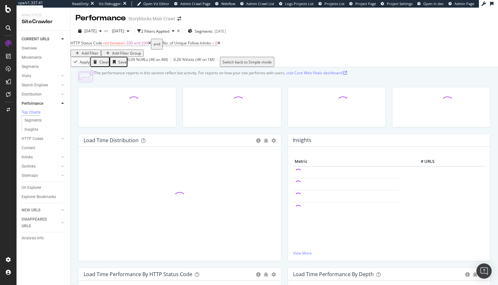
click at [107, 62] on div "Clear" at bounding box center [105, 61] width 10 height 5
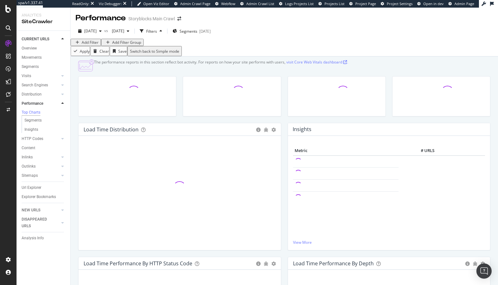
drag, startPoint x: 74, startPoint y: 124, endPoint x: 78, endPoint y: 122, distance: 3.7
click at [75, 124] on div "The performance reports in this section reflect bot activity. For reports on ho…" at bounding box center [285, 196] width 428 height 278
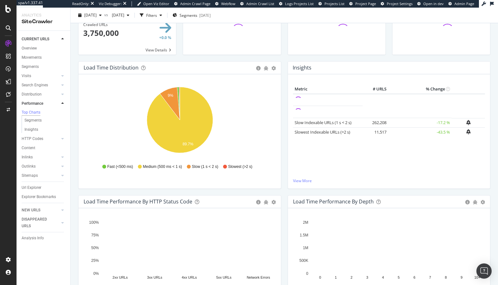
scroll to position [57, 0]
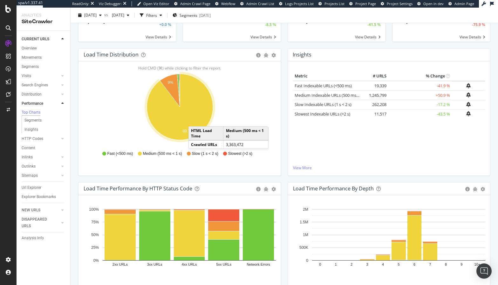
click at [373, 136] on div "Metric # URLS % Change Fast Indexable URLs (<500 ms) × Close Chart - API Reques…" at bounding box center [389, 119] width 192 height 94
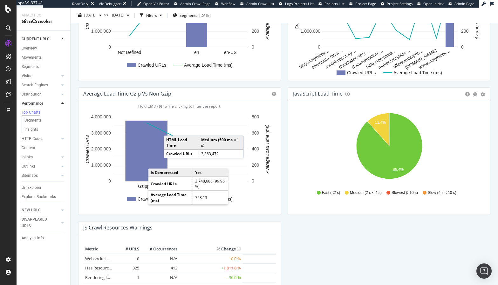
scroll to position [521, 0]
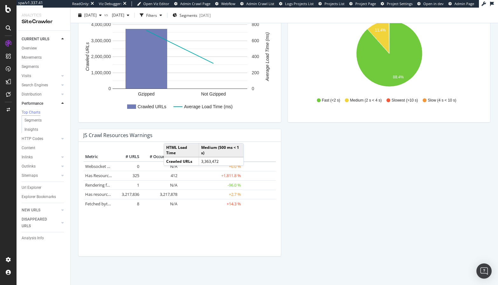
click at [74, 197] on div "Performance Storyblocks Main Crawl 2025 Sep. 13th vs 2024 Nov. 30th Filters Seg…" at bounding box center [285, 147] width 428 height 278
drag, startPoint x: 157, startPoint y: 183, endPoint x: 136, endPoint y: 183, distance: 21.0
click at [157, 183] on td "N/A" at bounding box center [160, 186] width 38 height 10
click at [73, 184] on div "Performance Storyblocks Main Crawl 2025 Sep. 13th vs 2024 Nov. 30th Filters Seg…" at bounding box center [285, 147] width 428 height 278
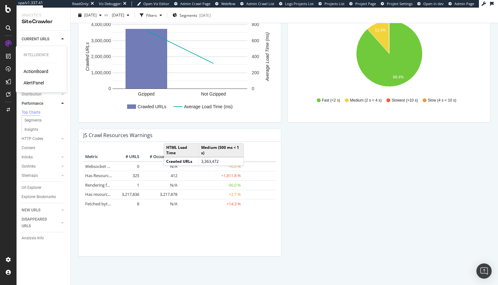
click at [43, 72] on div "ActionBoard" at bounding box center [36, 71] width 25 height 6
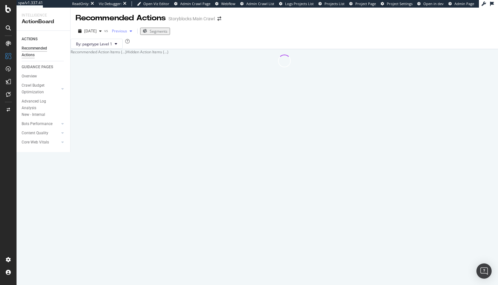
click at [135, 31] on div "button" at bounding box center [131, 31] width 8 height 4
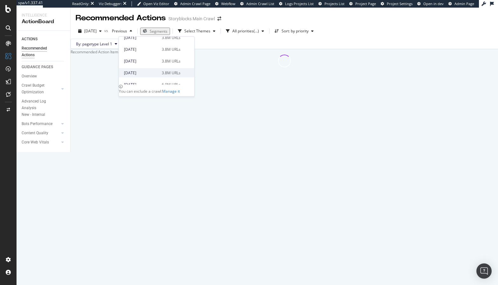
scroll to position [192, 0]
click at [140, 73] on div "2024 Nov. 30th" at bounding box center [141, 73] width 34 height 6
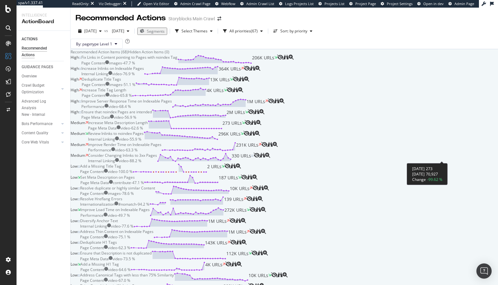
scroll to position [114, 0]
click at [76, 142] on div "Medium Review Inlinks to noindex Pages Internal Linking video - 55.9 % 296K URLs" at bounding box center [285, 136] width 428 height 11
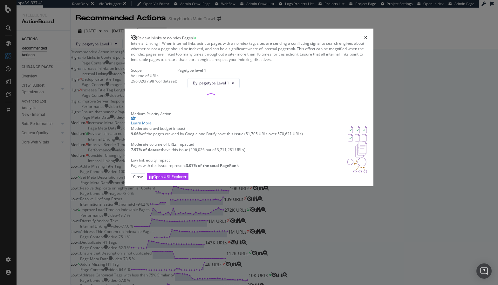
drag, startPoint x: 69, startPoint y: 140, endPoint x: 7, endPoint y: 174, distance: 70.4
click at [69, 140] on div "Review Inlinks to noindex Pages Internal Linking | When internal links point to…" at bounding box center [249, 142] width 498 height 285
